Goal: Check status: Verify the current state of an ongoing process or item

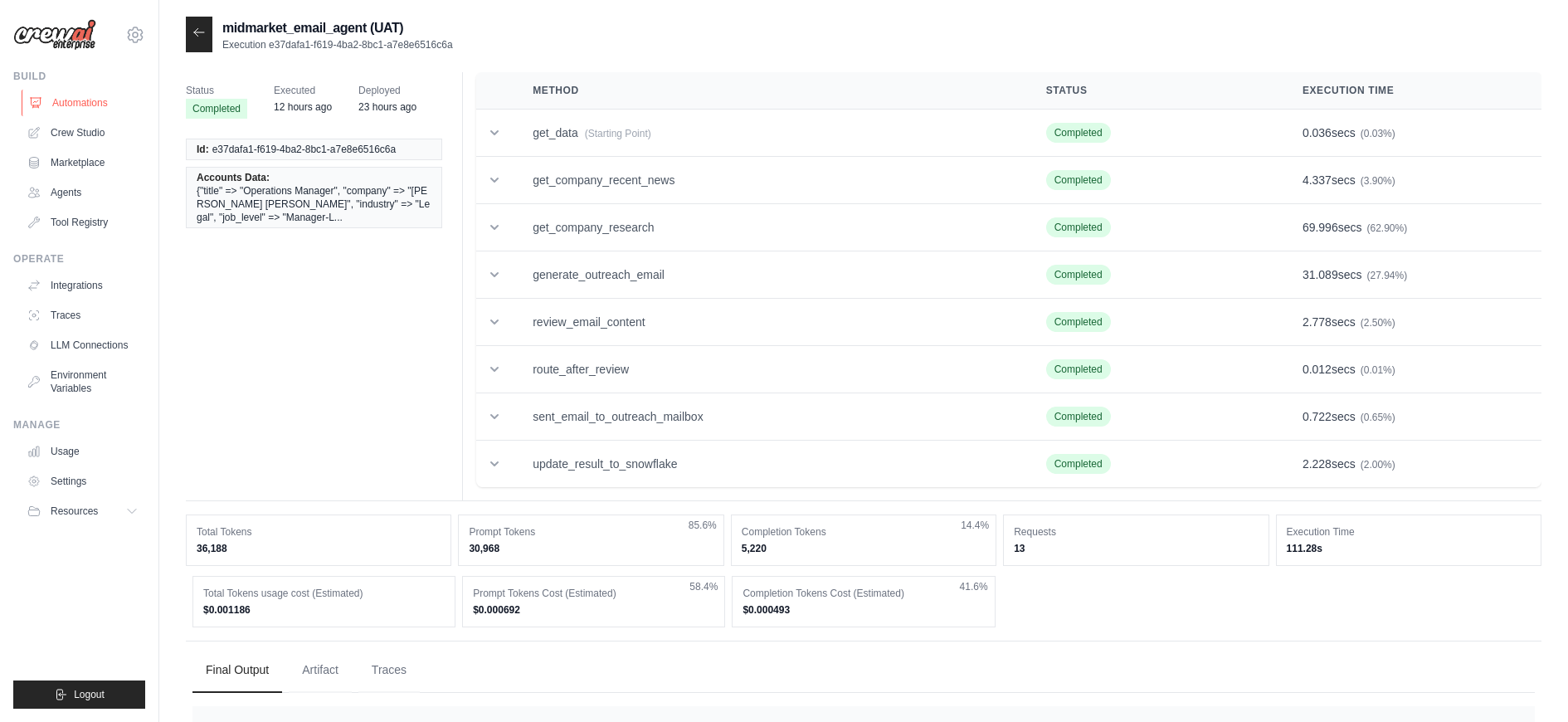
click at [71, 95] on link "Automations" at bounding box center [84, 103] width 126 height 27
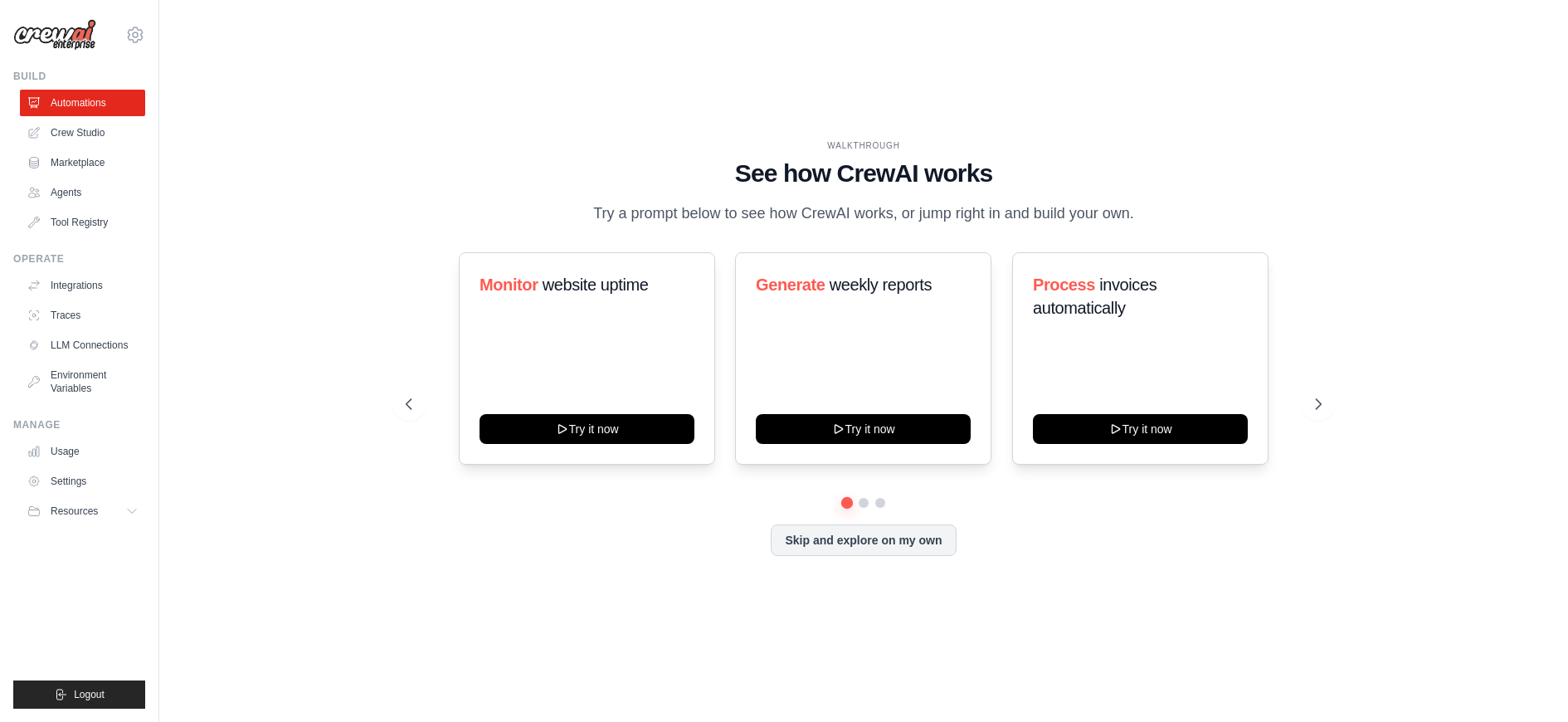
click at [125, 35] on div "dhruv.sawhney@docusign.com Docusign Your organization ✓ DS-DTS-GDA-Prod Settings" at bounding box center [80, 27] width 132 height 53
click at [126, 35] on icon at bounding box center [135, 34] width 20 height 20
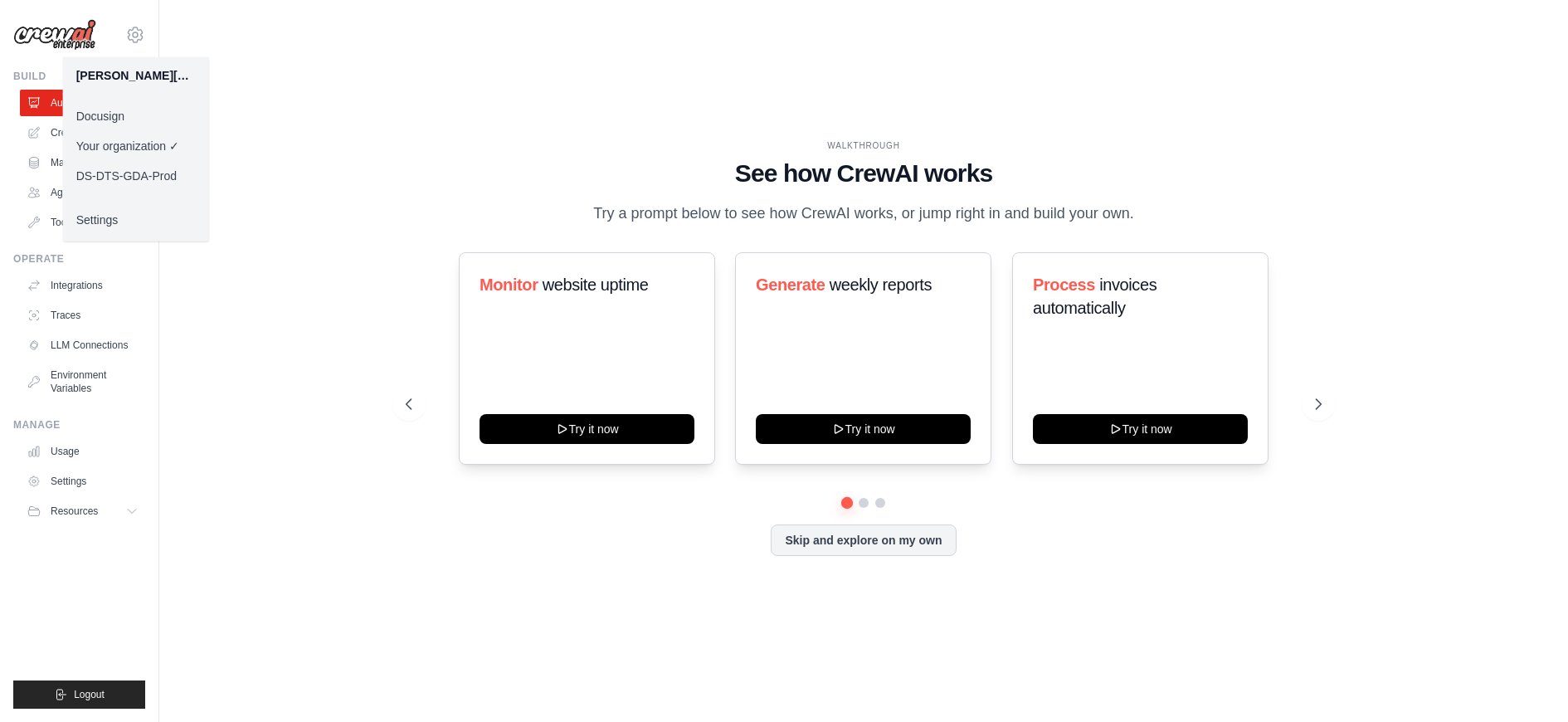
click at [113, 169] on link "DS-DTS-GDA-Prod" at bounding box center [136, 175] width 146 height 30
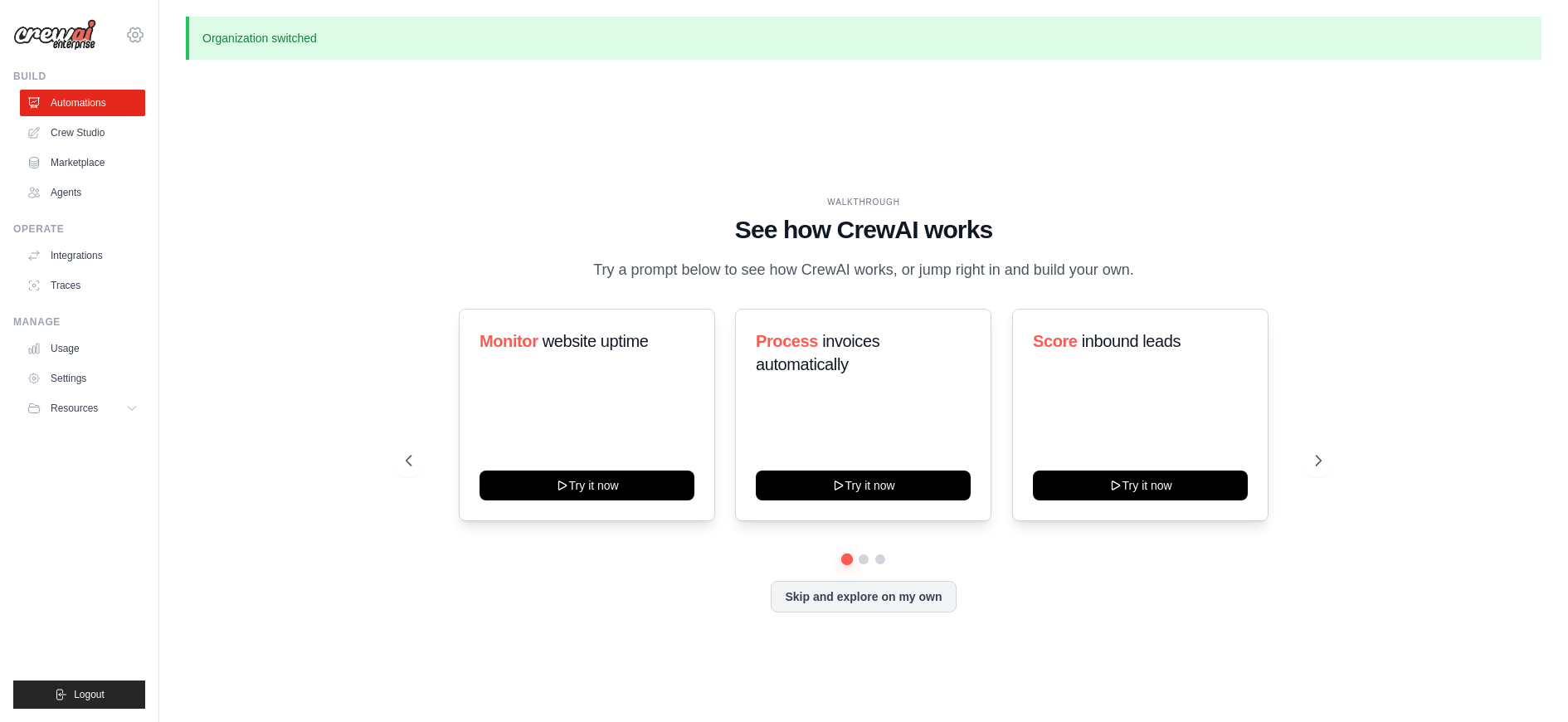
click at [139, 32] on icon at bounding box center [134, 34] width 15 height 14
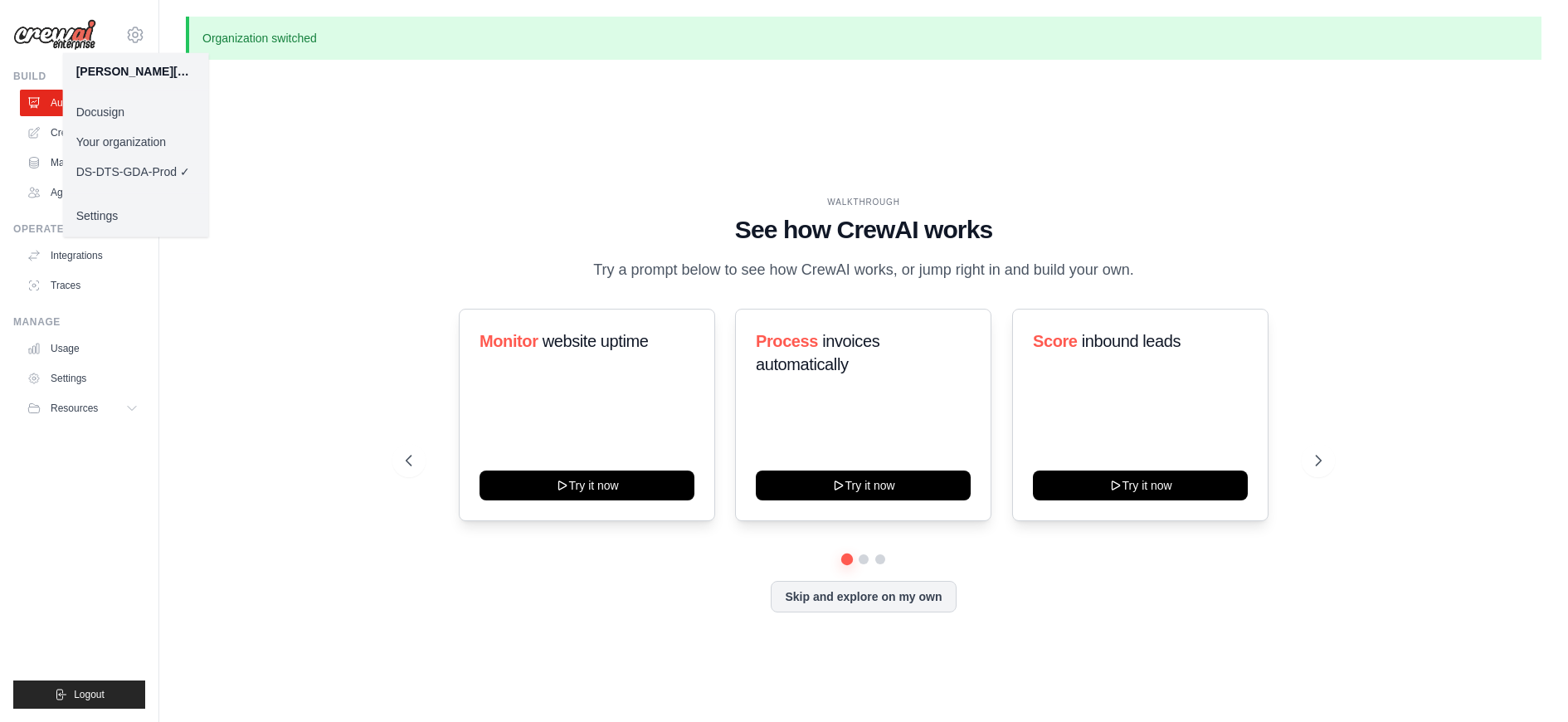
click at [141, 112] on link "Docusign" at bounding box center [136, 112] width 146 height 30
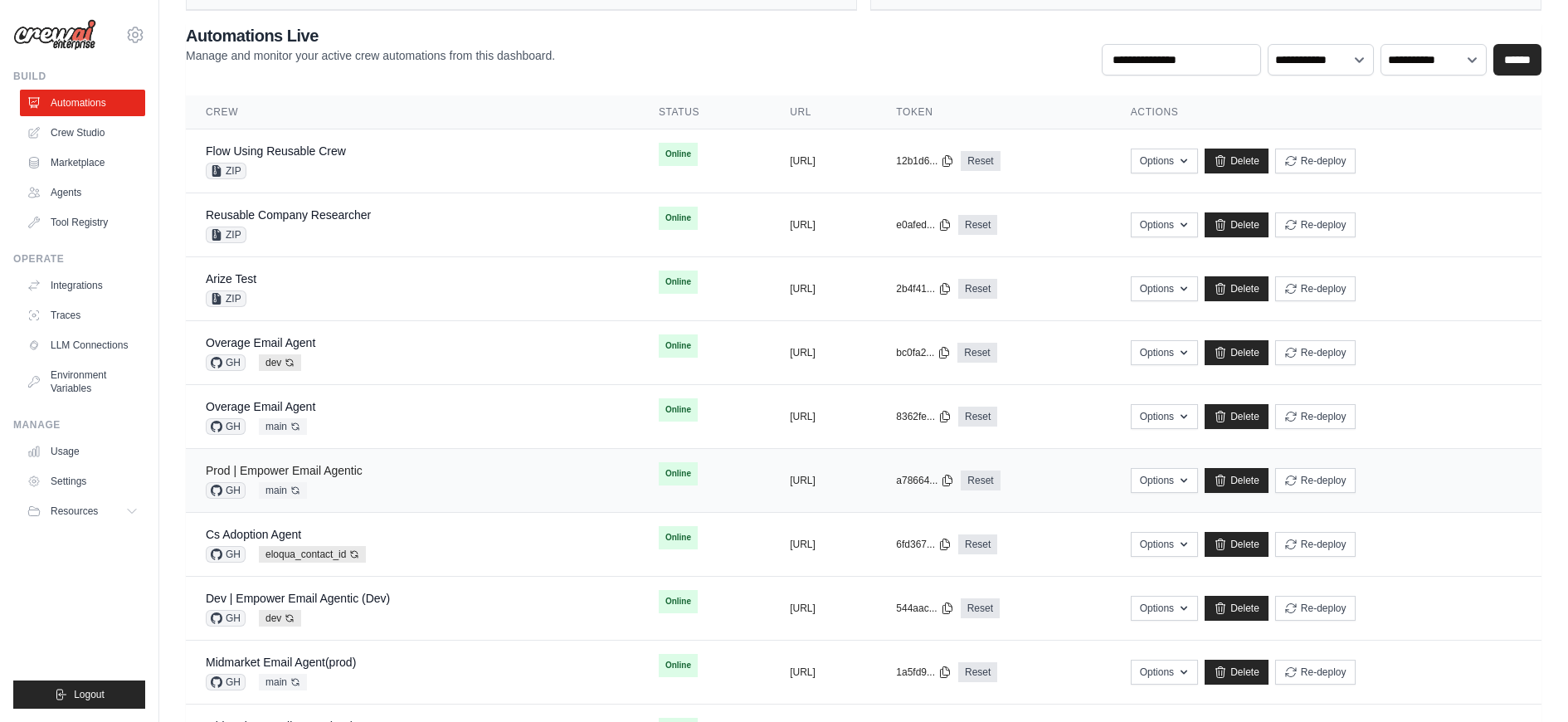
scroll to position [127, 0]
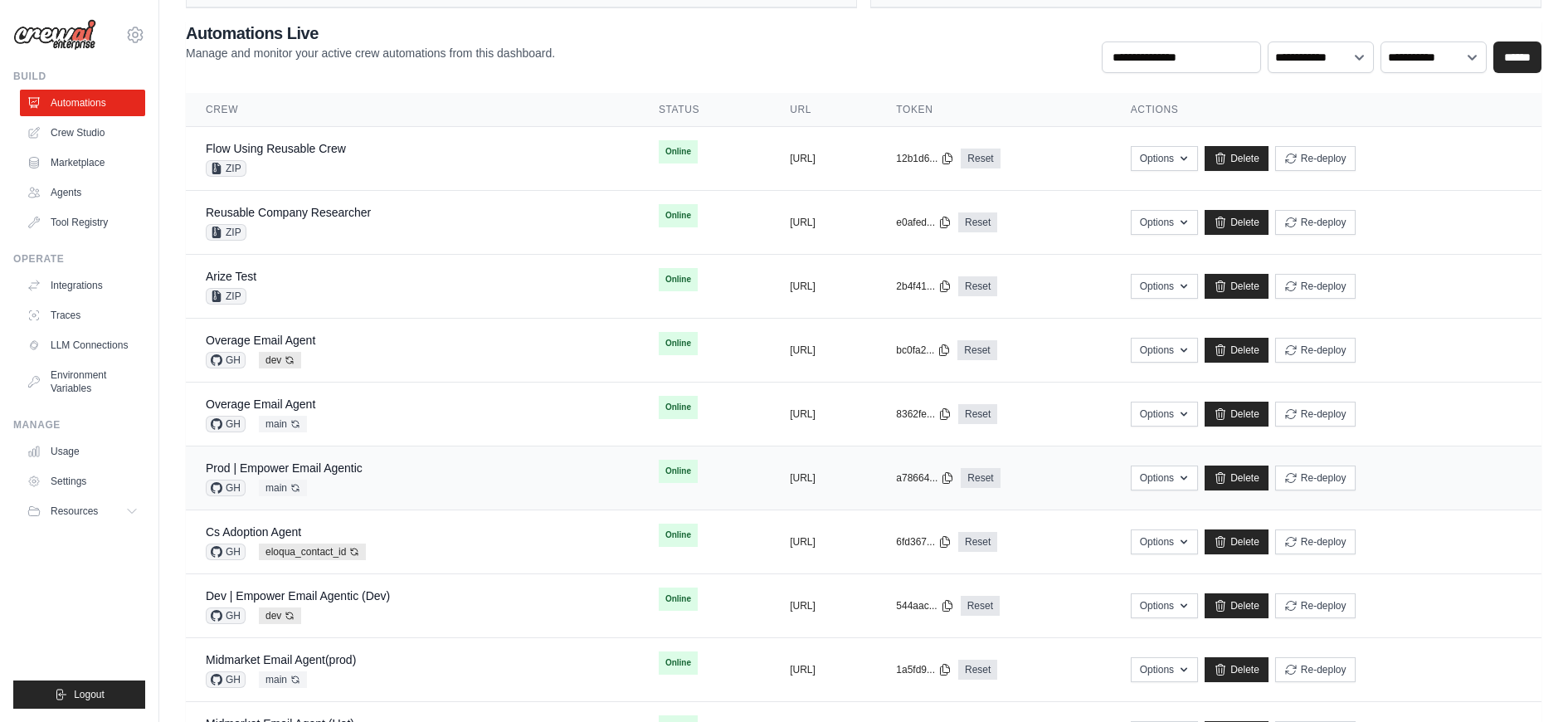
click at [389, 461] on div "Prod | Empower Email Agentic GH main Auto-deploy enabled" at bounding box center [412, 478] width 413 height 37
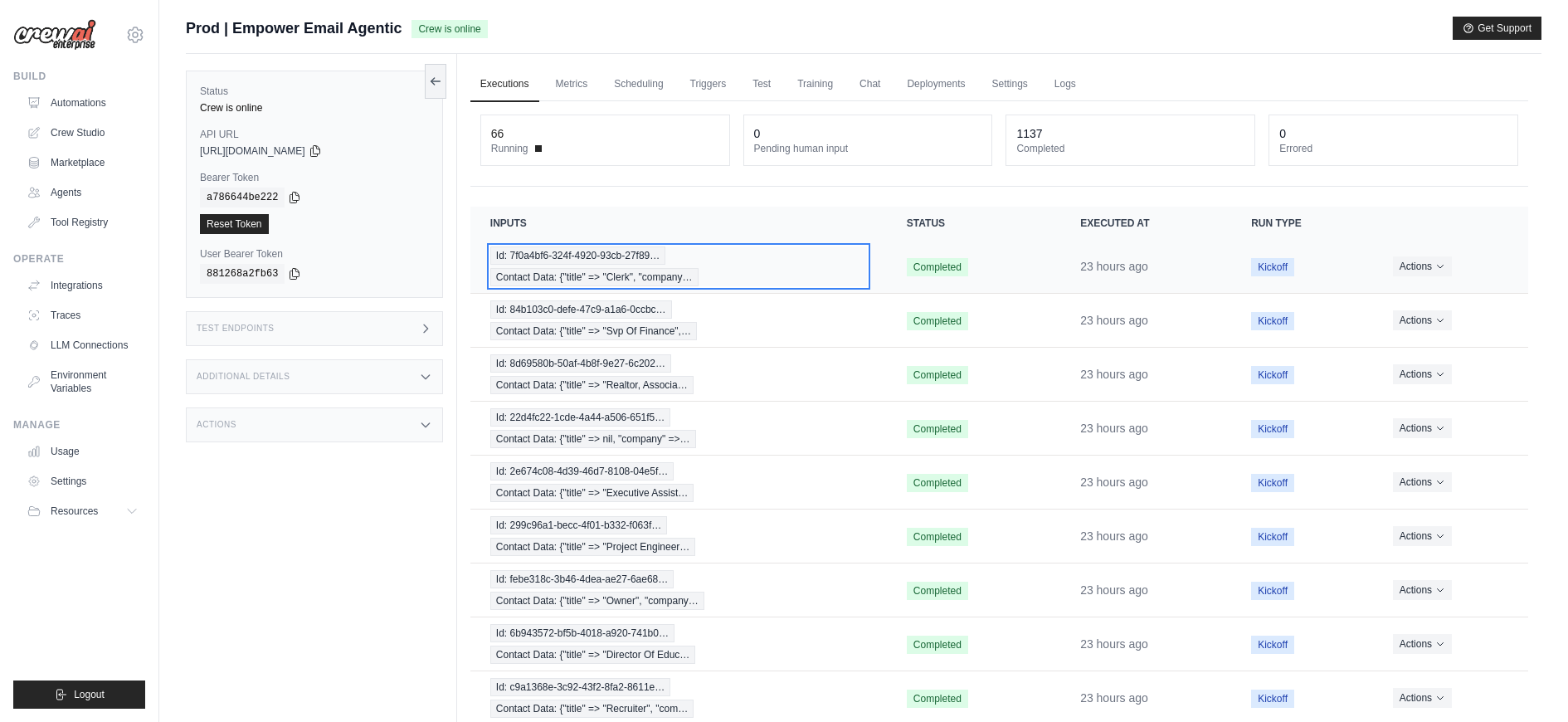
click at [575, 268] on span "Contact Data: {"title" => "Clerk", "company…" at bounding box center [595, 276] width 209 height 18
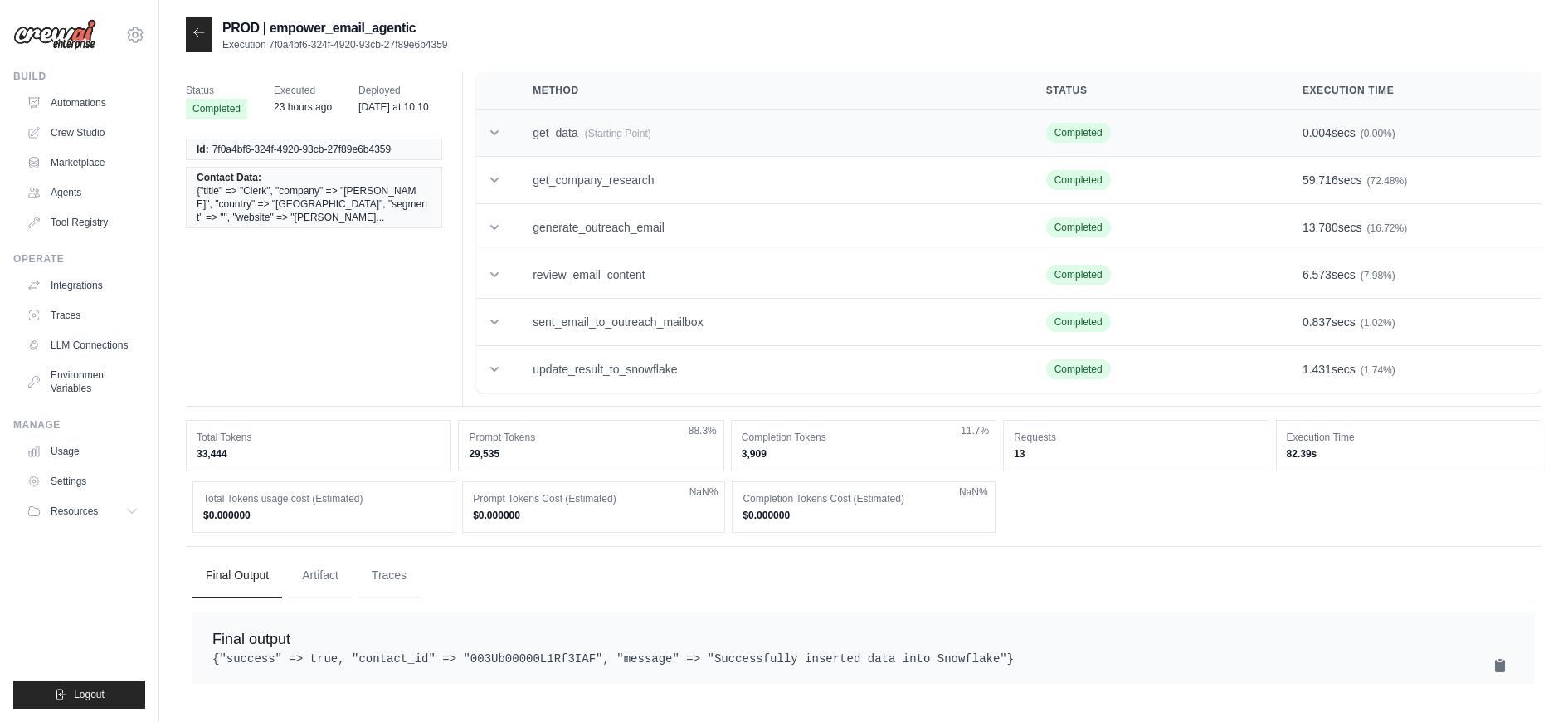
click at [579, 127] on td "get_data (Starting Point)" at bounding box center [769, 133] width 513 height 47
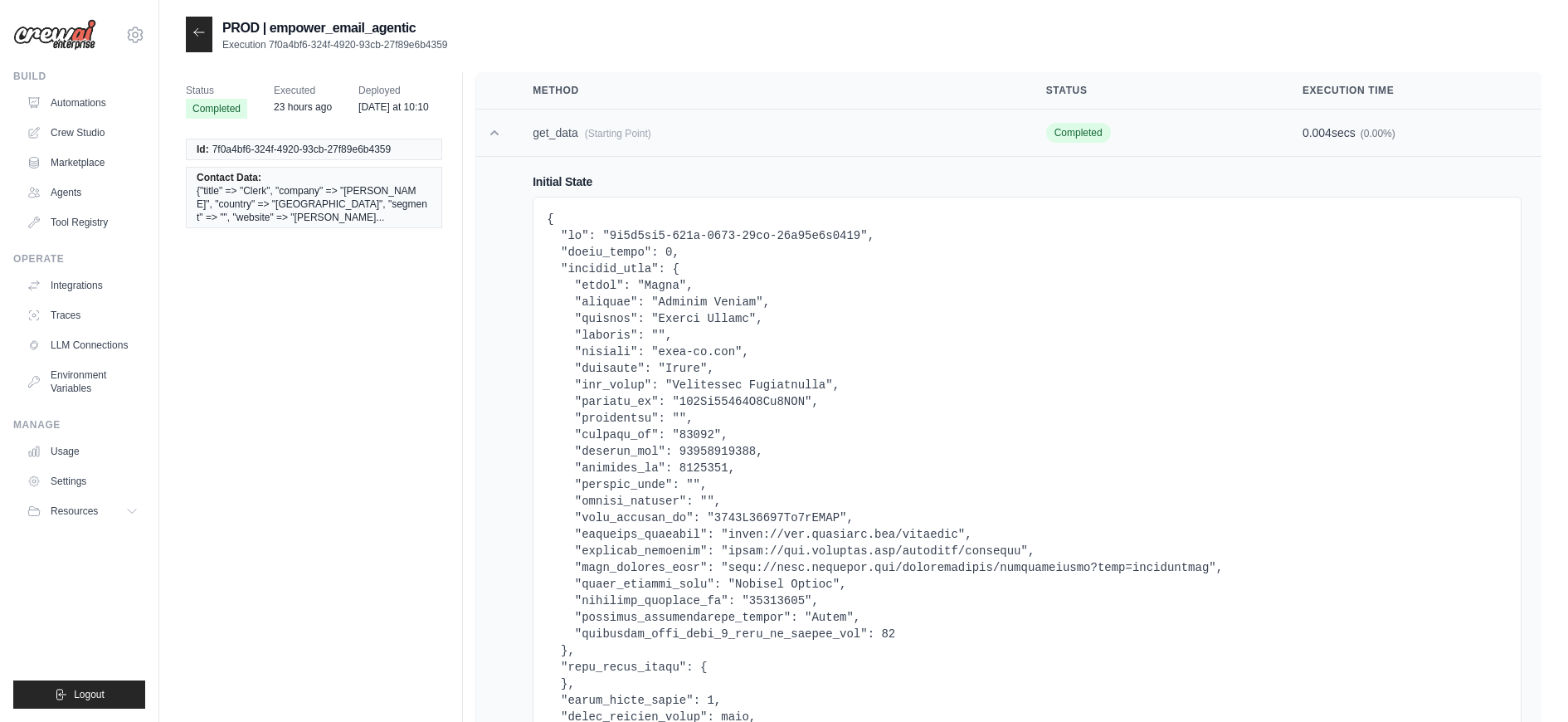
click at [580, 127] on td "get_data (Starting Point)" at bounding box center [769, 133] width 513 height 47
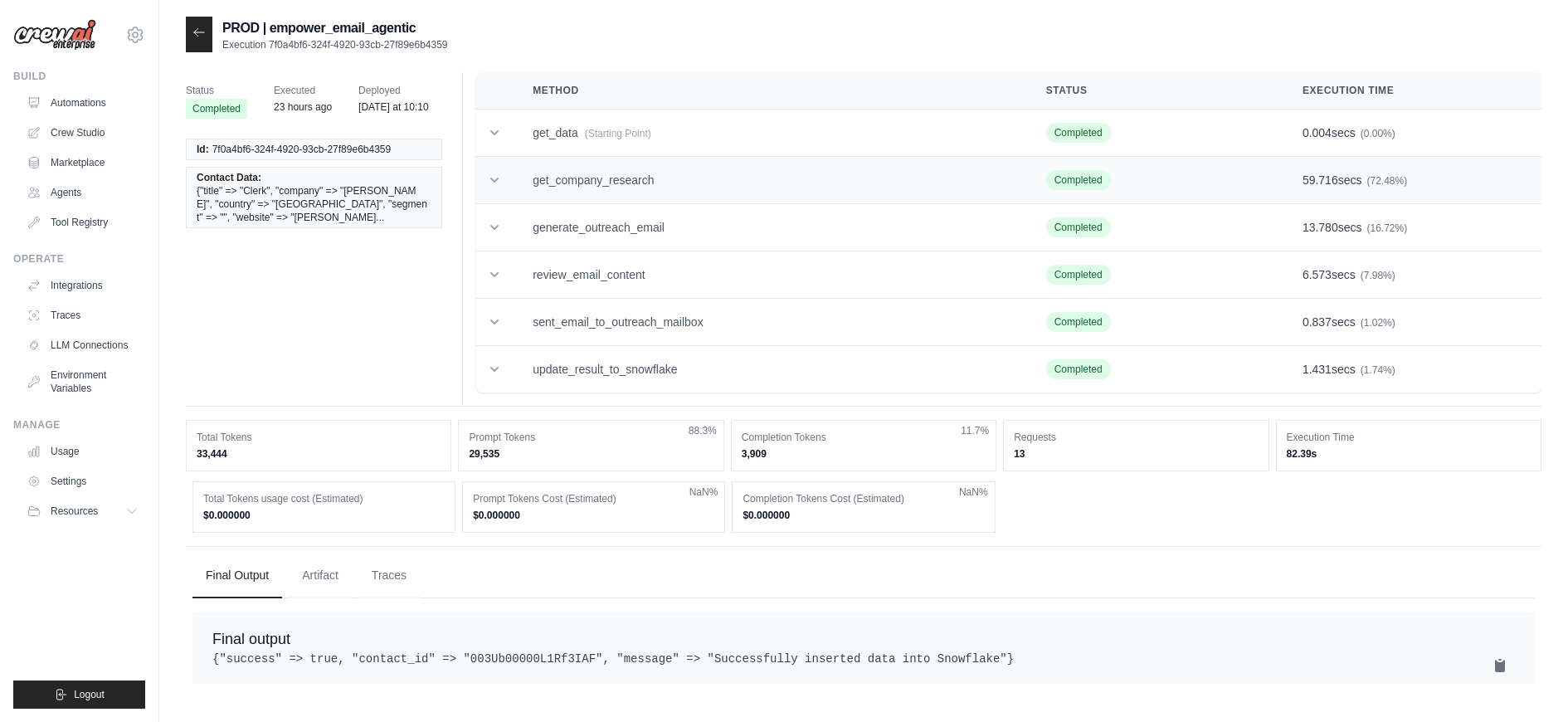
click at [573, 174] on td "get_company_research" at bounding box center [769, 180] width 513 height 47
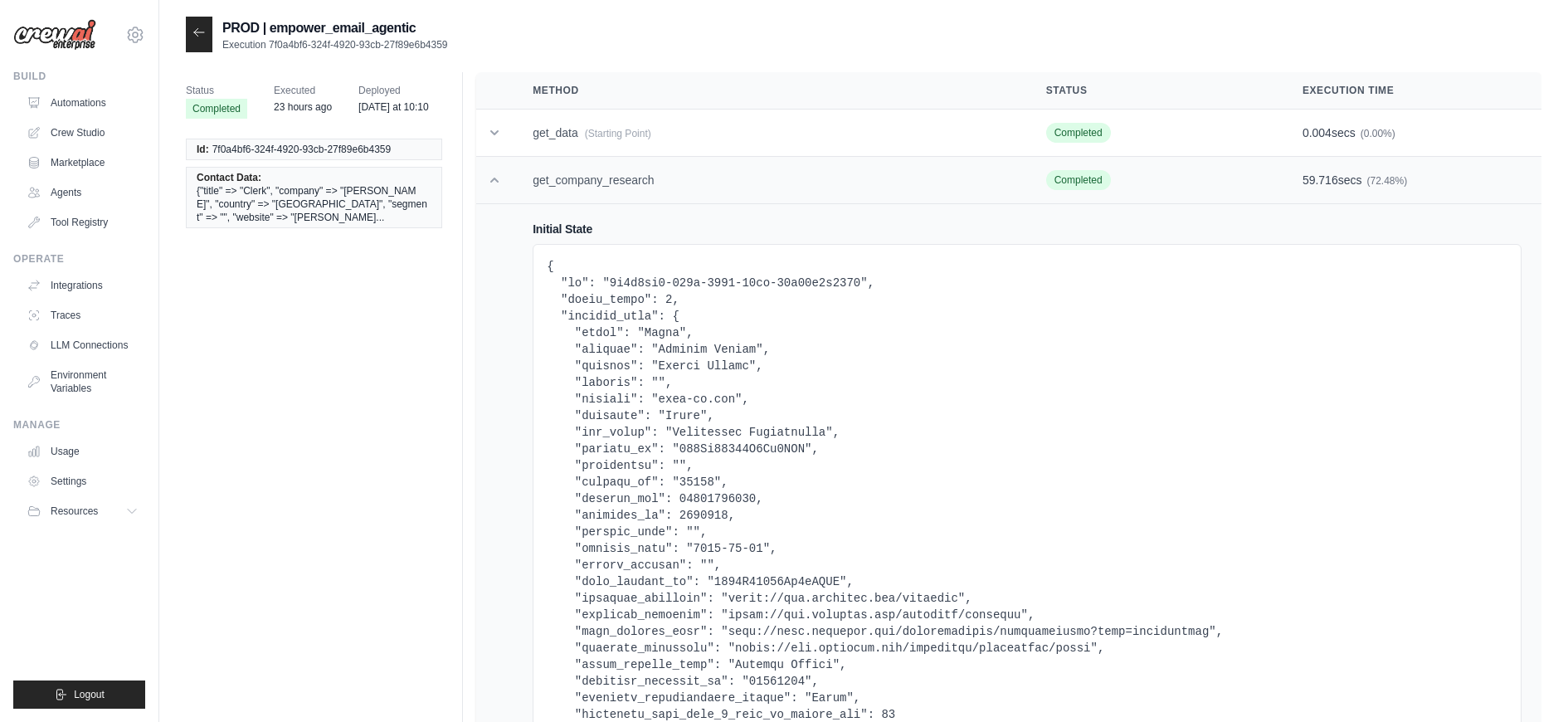
click at [573, 174] on td "get_company_research" at bounding box center [769, 180] width 513 height 47
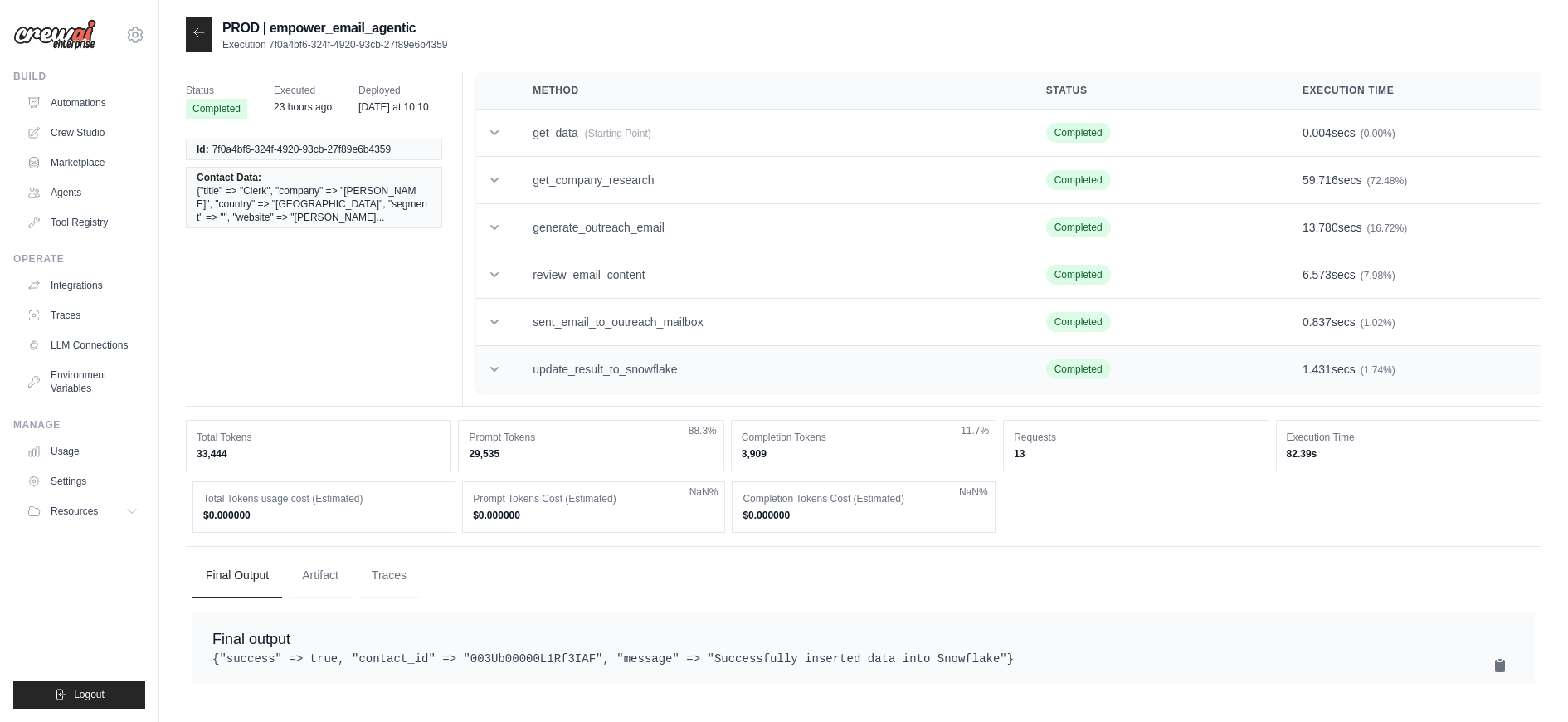
scroll to position [33, 0]
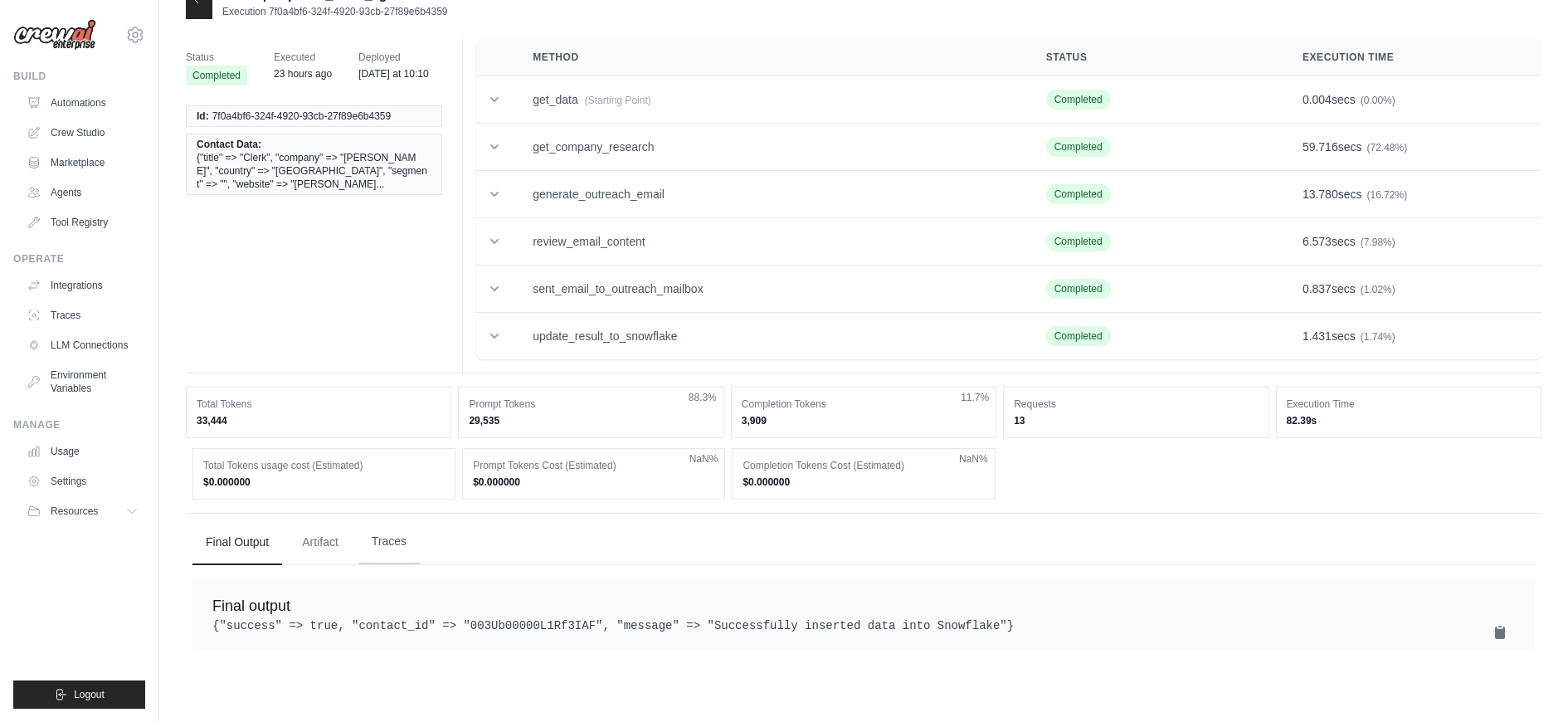
click at [400, 545] on button "Traces" at bounding box center [389, 542] width 62 height 44
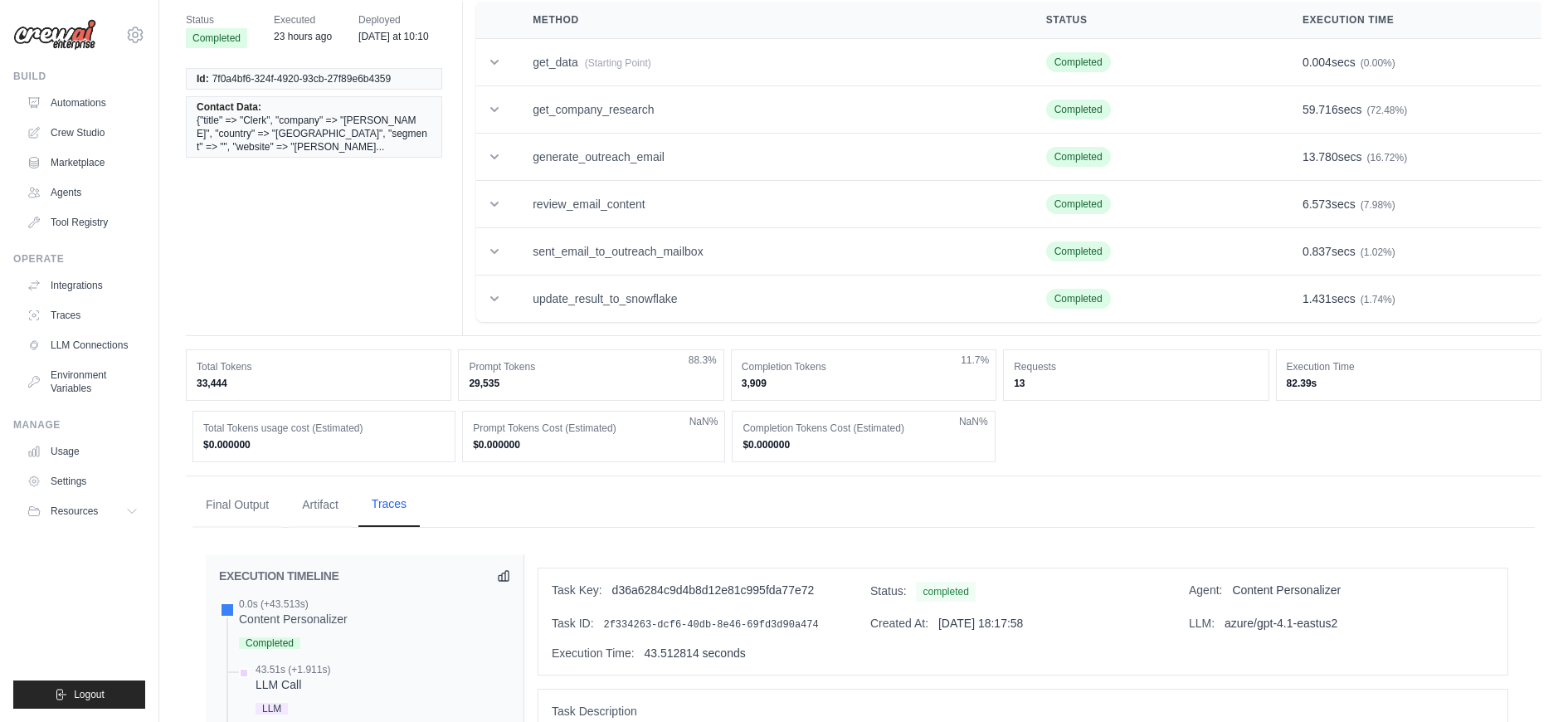
scroll to position [0, 0]
